Goal: Find specific page/section: Find specific page/section

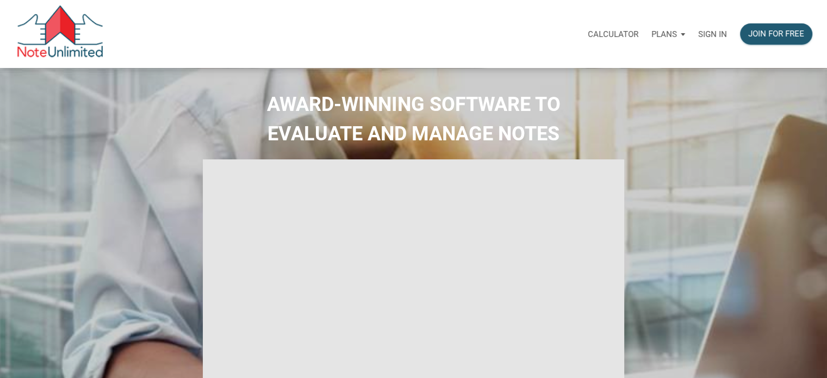
type input "Introduction to new features"
select select
click at [707, 32] on p "Sign in" at bounding box center [712, 34] width 29 height 10
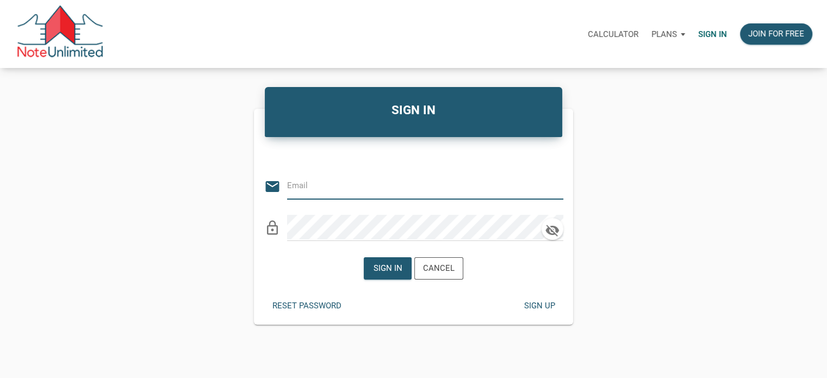
type input "tom@thepropertyforce.com"
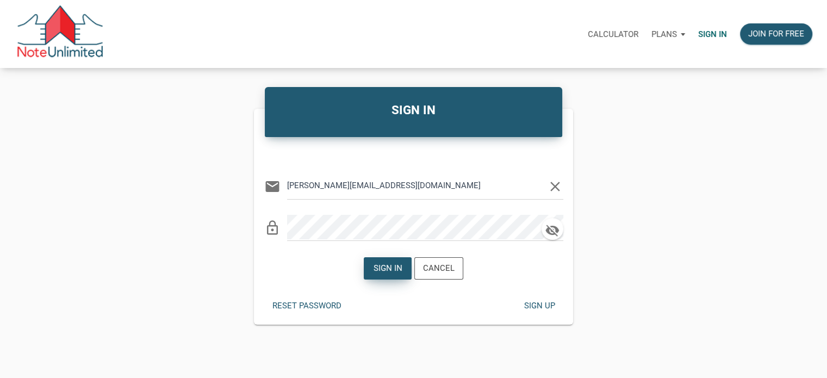
click at [385, 265] on div "Sign in" at bounding box center [387, 268] width 29 height 12
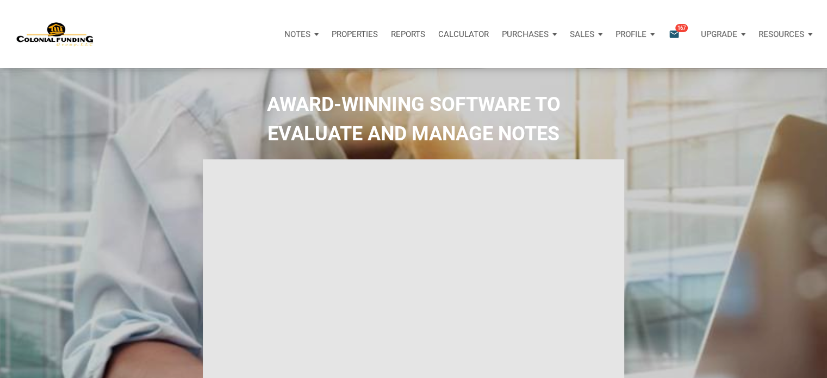
type input "Introduction to new features"
select select
click at [672, 32] on icon "email" at bounding box center [673, 34] width 13 height 12
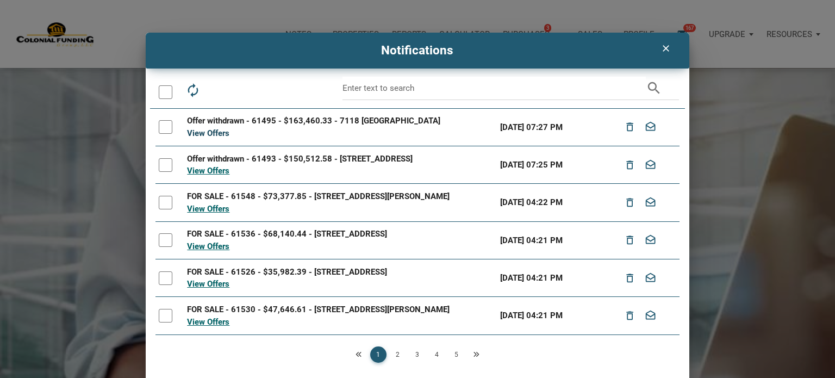
click at [211, 131] on link "View Offers" at bounding box center [208, 133] width 42 height 10
